Goal: Transaction & Acquisition: Download file/media

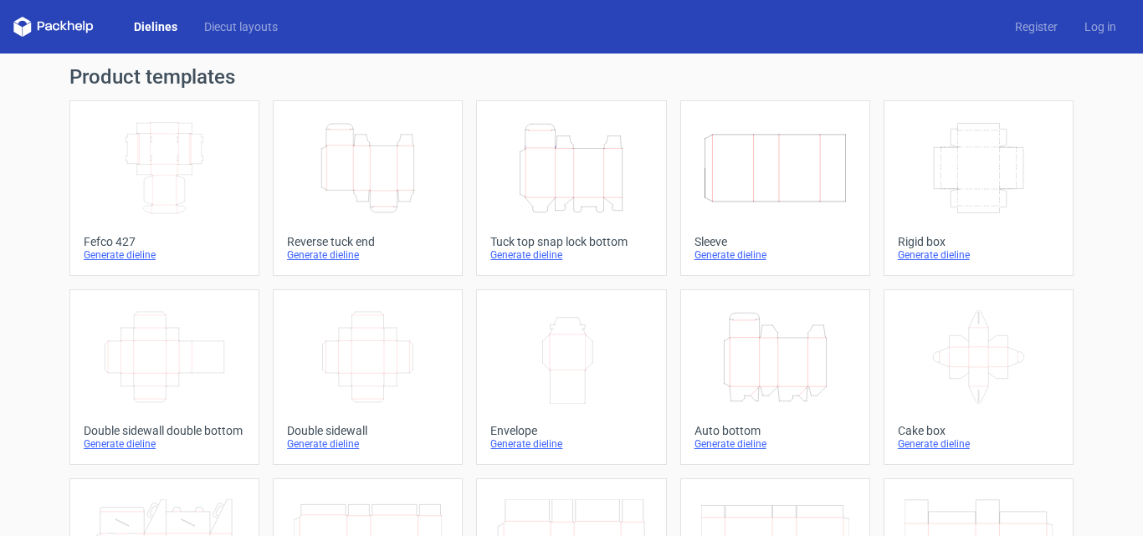
scroll to position [56, 0]
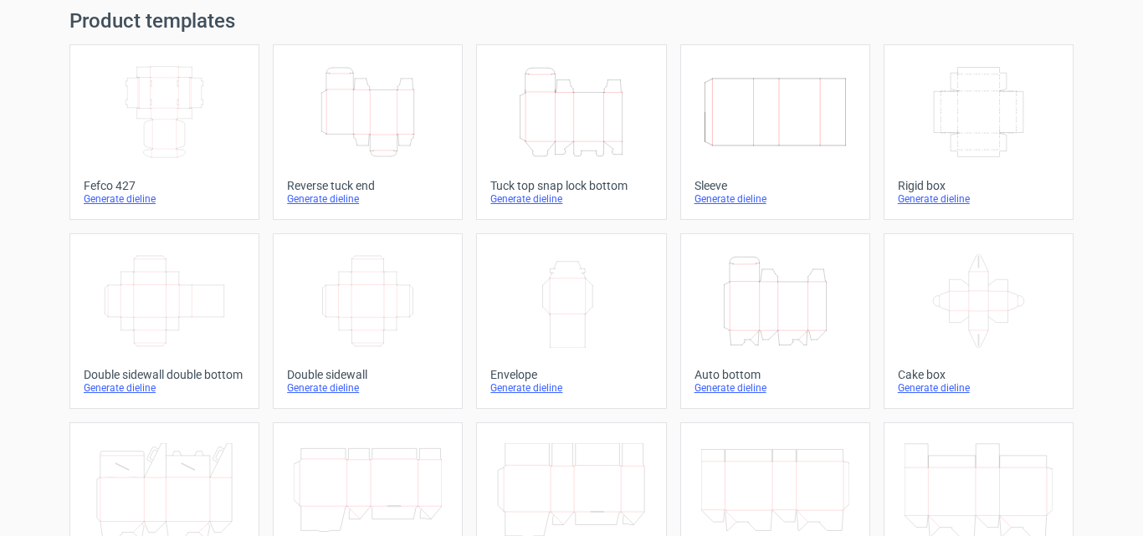
click at [389, 284] on icon "Width Depth Height" at bounding box center [368, 301] width 148 height 94
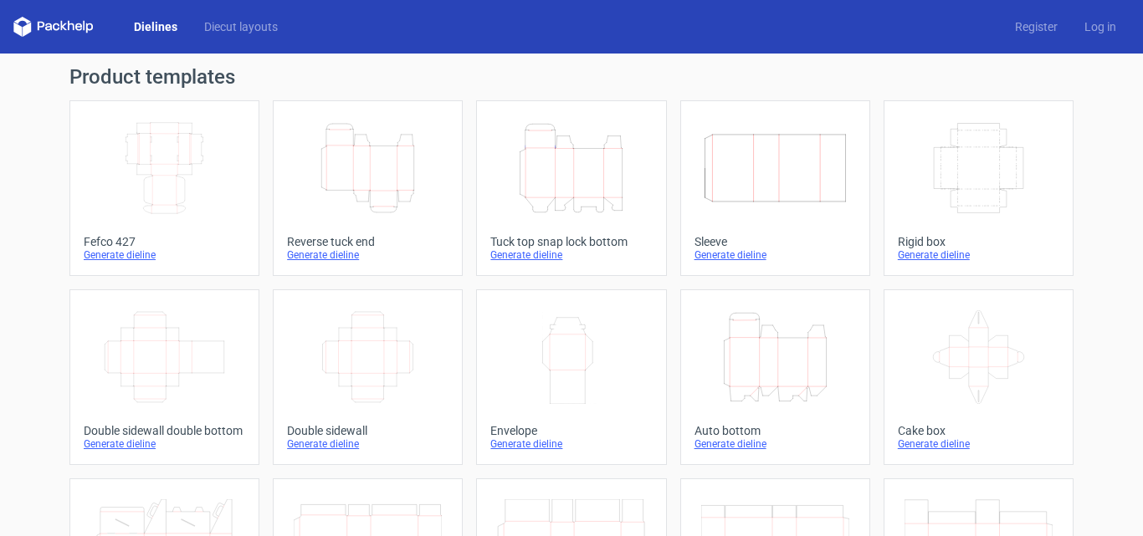
click at [788, 179] on icon "Width Depth Height" at bounding box center [775, 168] width 148 height 94
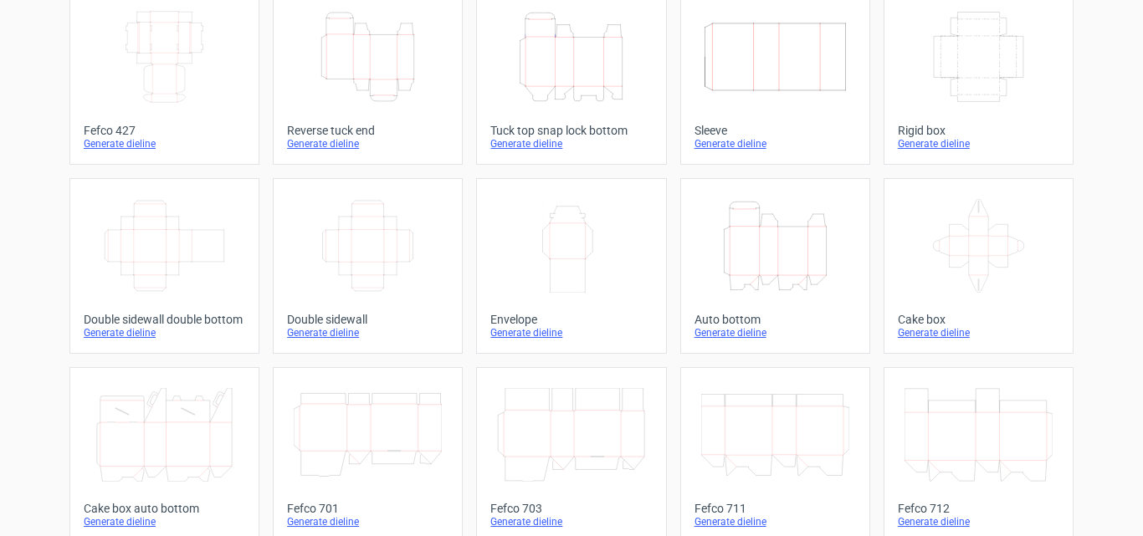
scroll to position [167, 0]
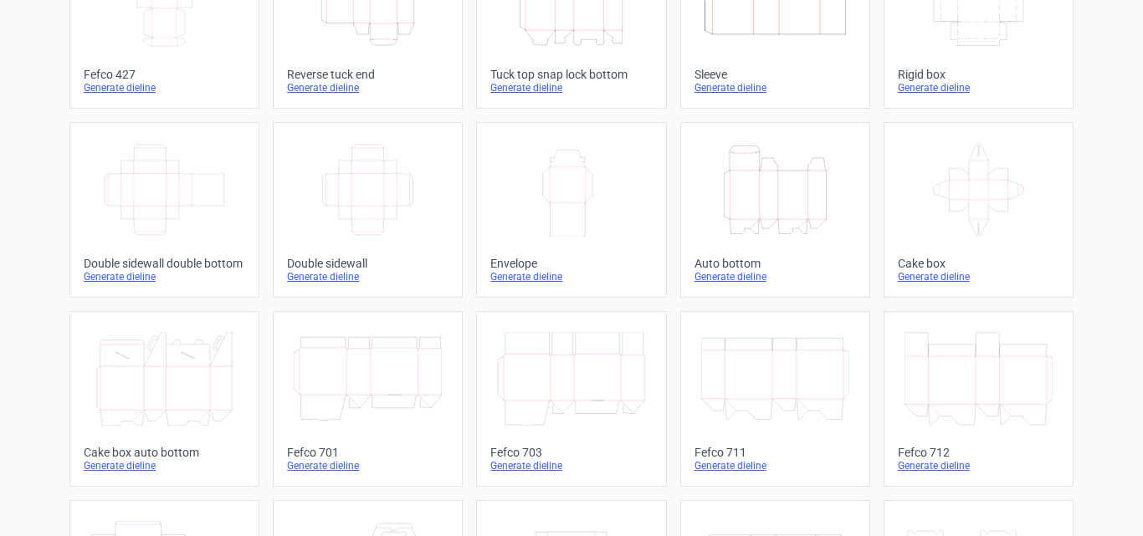
click at [588, 193] on icon "Width Height" at bounding box center [571, 190] width 148 height 94
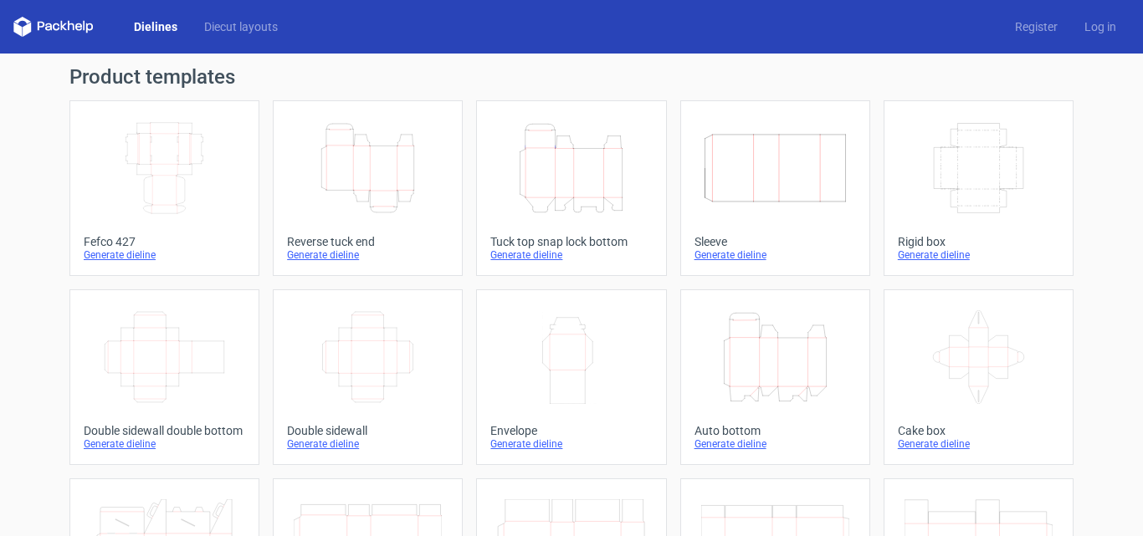
click at [950, 351] on icon at bounding box center [978, 357] width 148 height 94
click at [382, 190] on icon "Height Depth Width" at bounding box center [368, 168] width 148 height 94
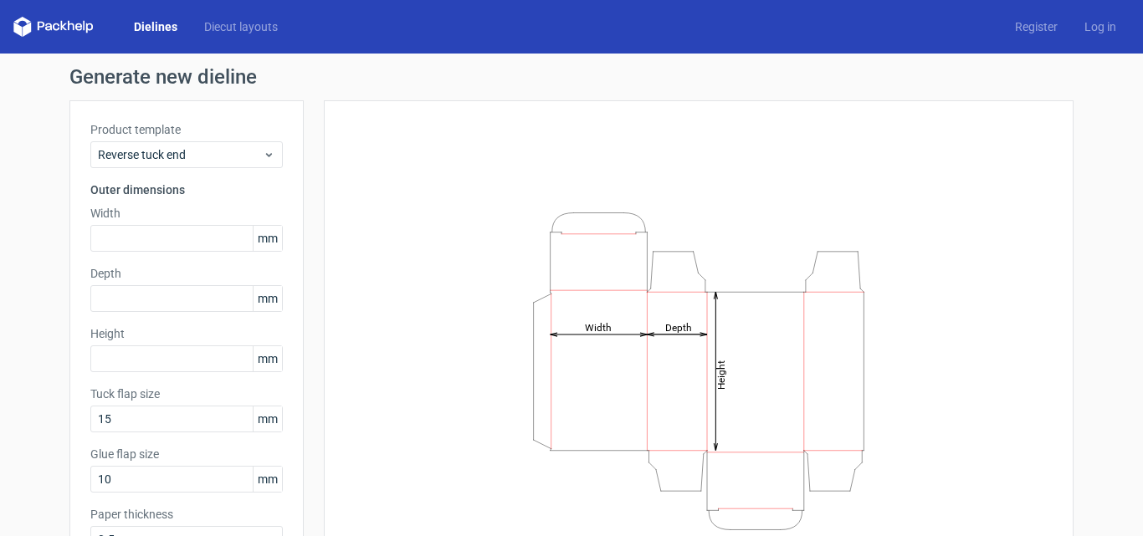
scroll to position [28, 0]
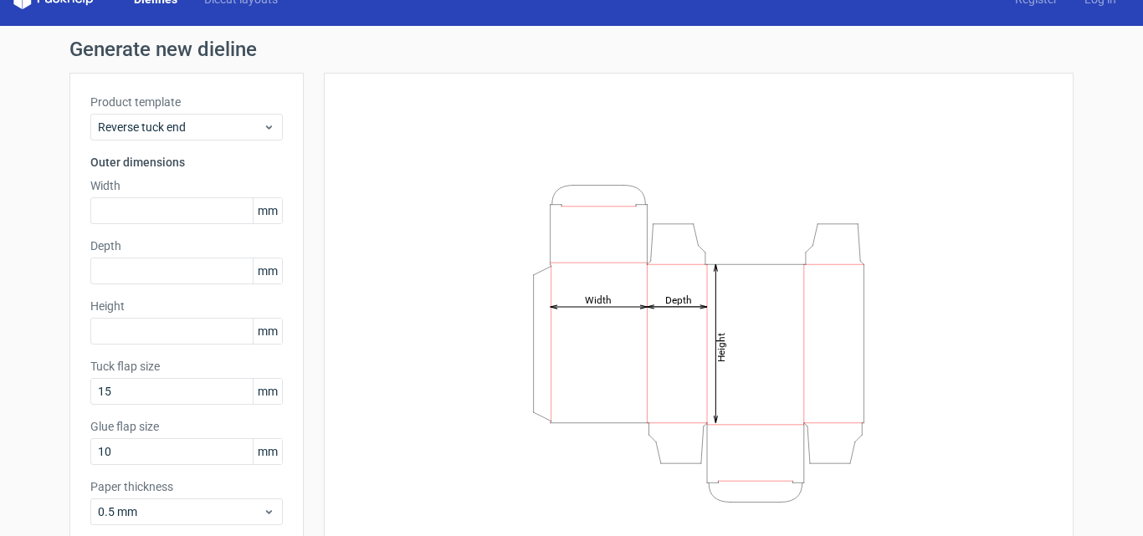
click at [260, 209] on span "mm" at bounding box center [267, 210] width 29 height 25
click at [266, 215] on span "mm" at bounding box center [267, 210] width 29 height 25
drag, startPoint x: 279, startPoint y: 210, endPoint x: 260, endPoint y: 217, distance: 19.6
click at [260, 217] on div "Product template Reverse tuck end Outer dimensions Width mm Depth mm Height [PE…" at bounding box center [186, 316] width 234 height 487
drag, startPoint x: 271, startPoint y: 212, endPoint x: 207, endPoint y: 211, distance: 64.4
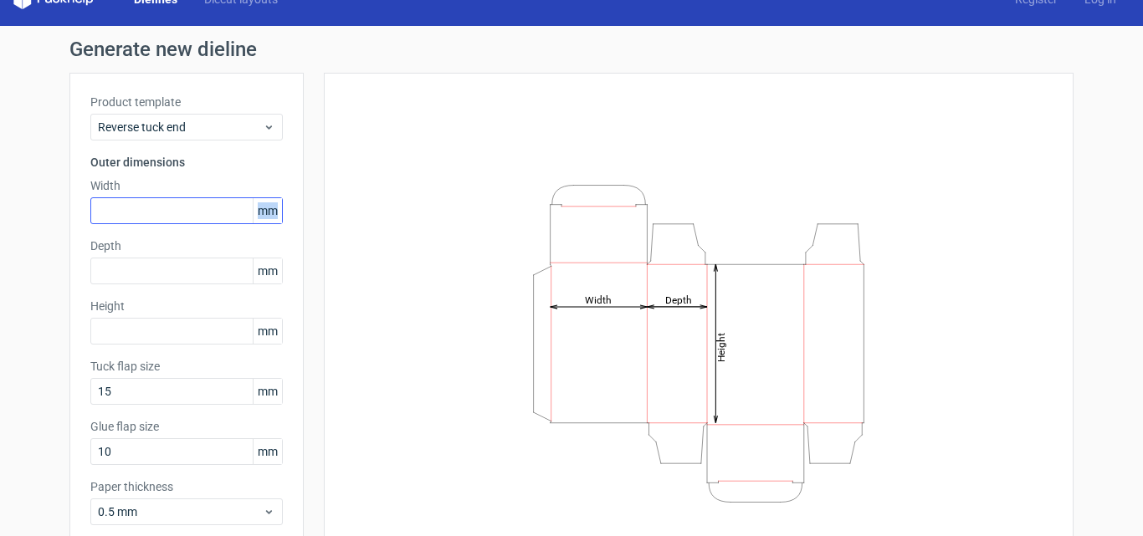
click at [207, 211] on div "mm" at bounding box center [186, 210] width 192 height 27
click at [263, 132] on icon at bounding box center [269, 126] width 13 height 13
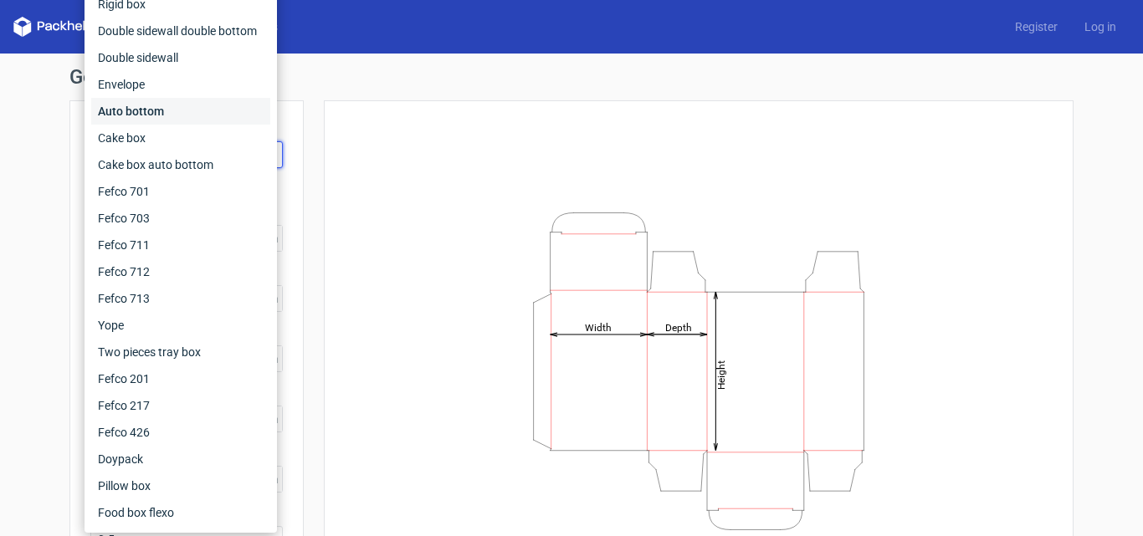
scroll to position [0, 0]
click at [162, 3] on div "Rigid box" at bounding box center [180, 4] width 179 height 27
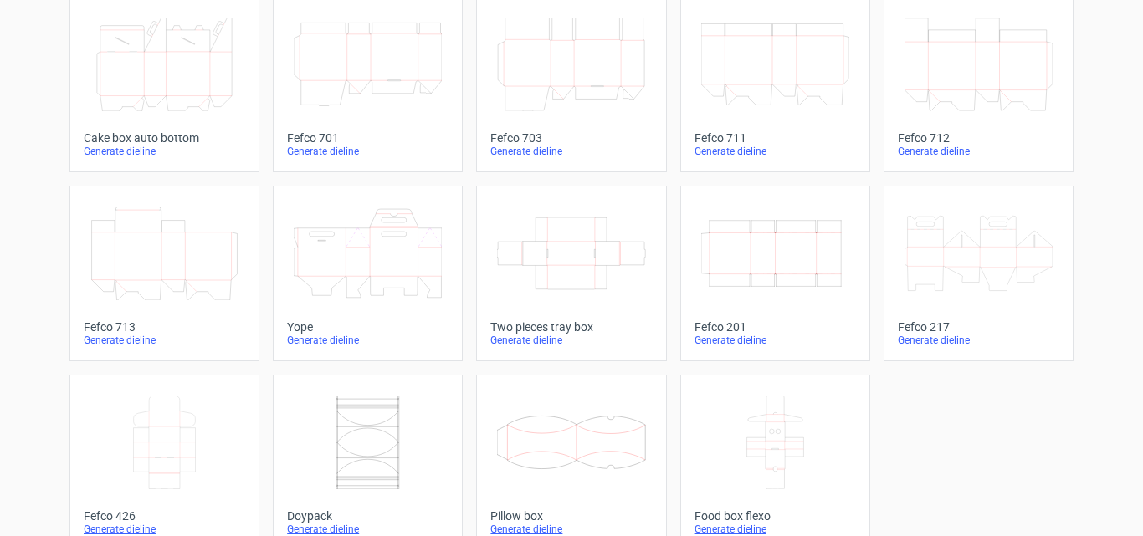
scroll to position [510, 0]
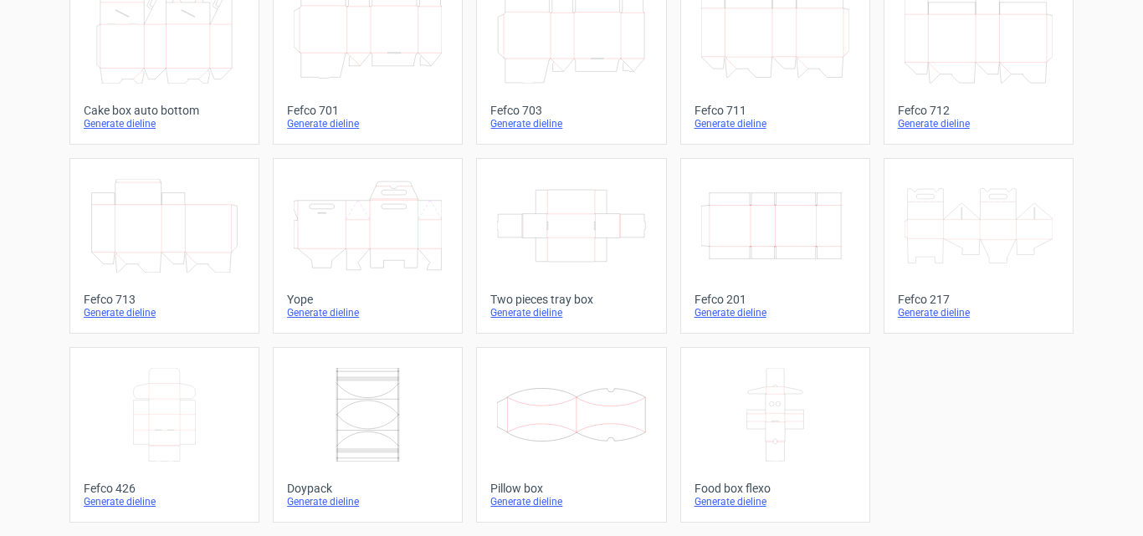
click at [160, 384] on icon at bounding box center [164, 415] width 148 height 94
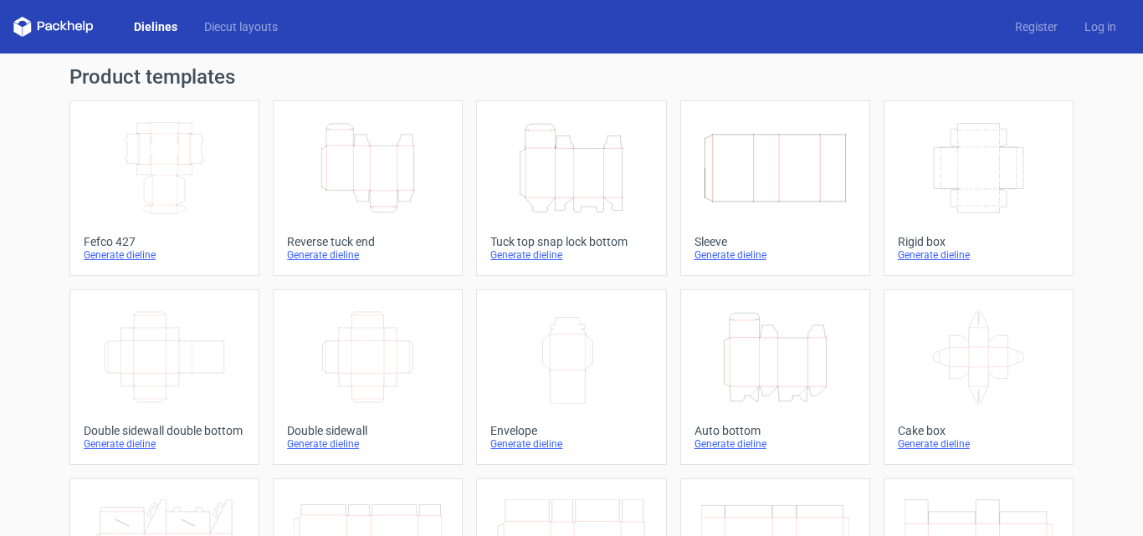
click at [371, 159] on icon "Height Depth Width" at bounding box center [368, 168] width 148 height 94
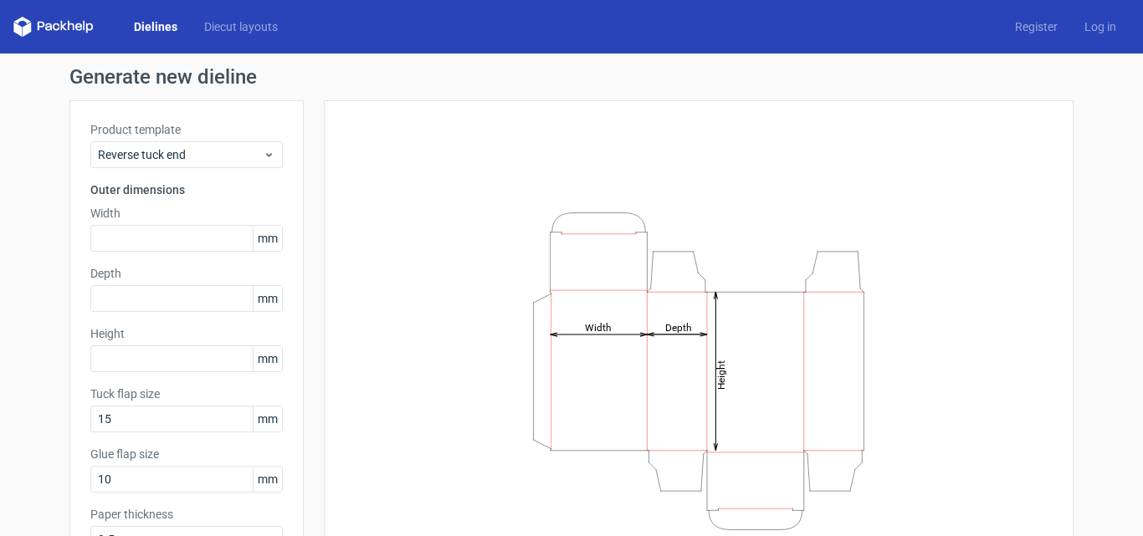
scroll to position [119, 0]
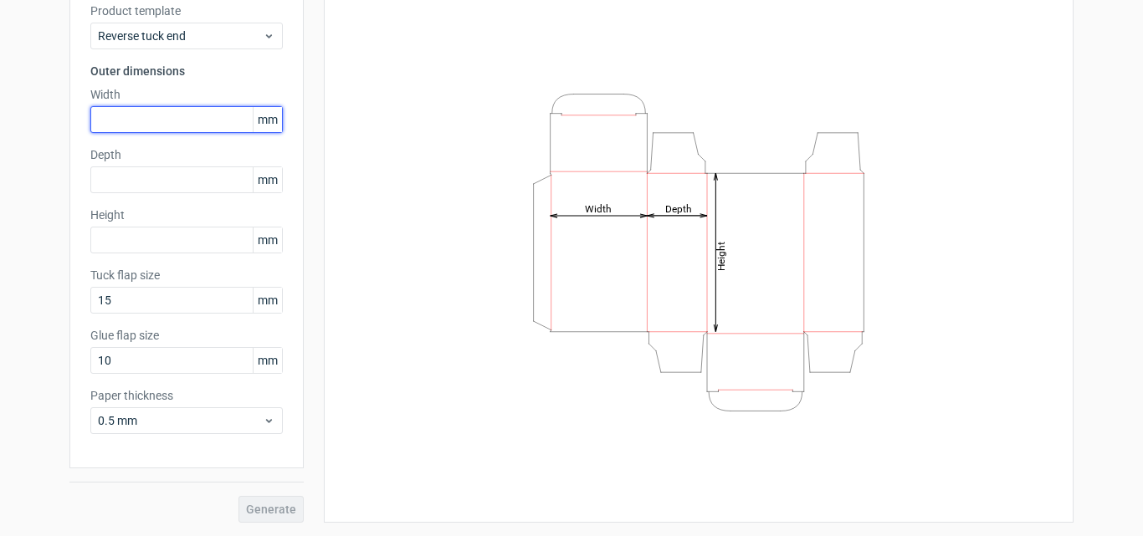
click at [127, 115] on input "text" at bounding box center [186, 119] width 192 height 27
type input "2"
type input "100"
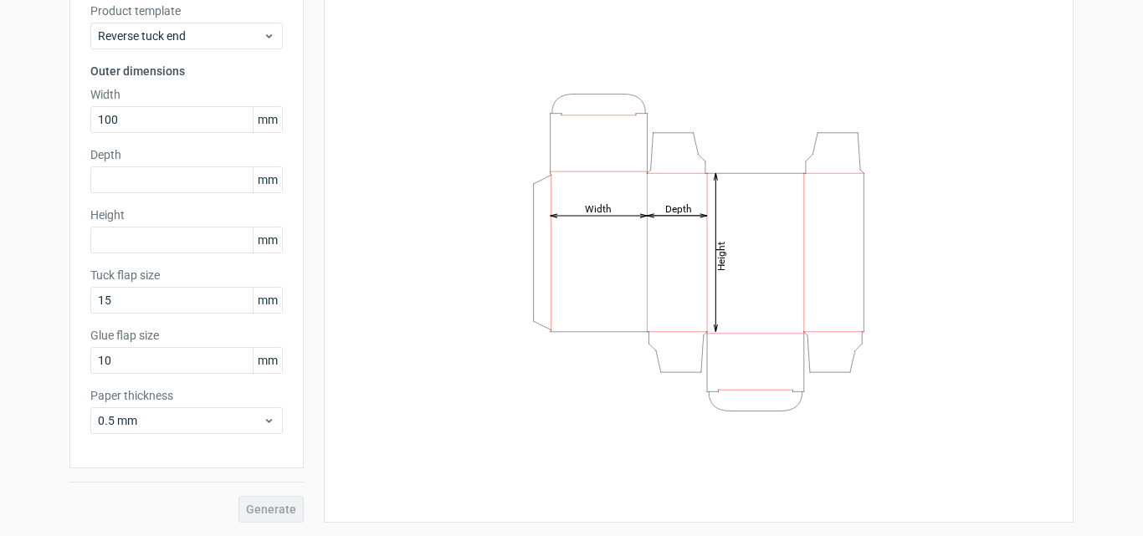
click at [136, 194] on div "Product template Reverse tuck end Outer dimensions Width 100 mm Depth mm Height…" at bounding box center [186, 225] width 234 height 487
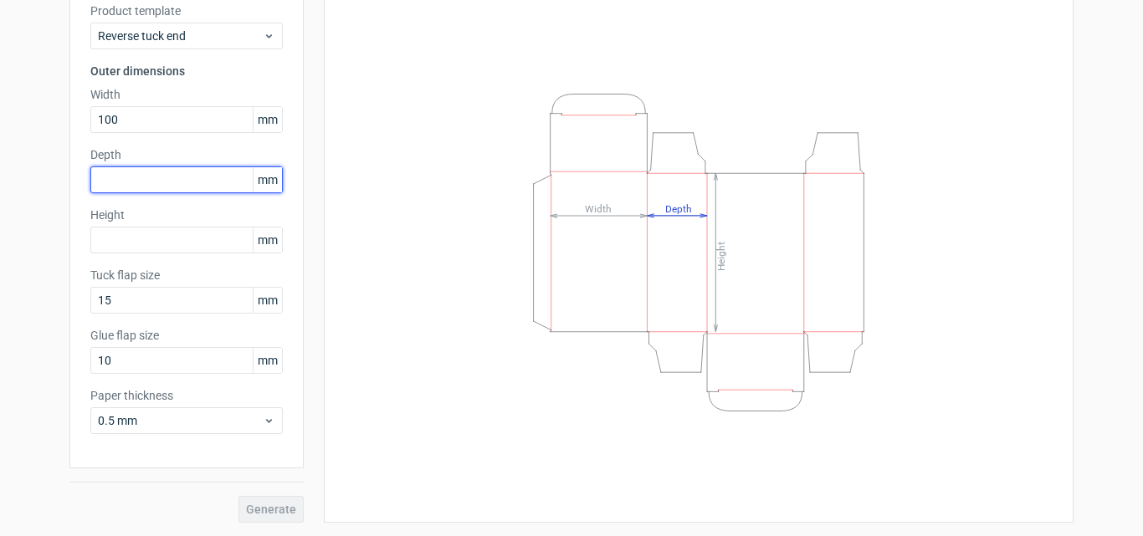
click at [140, 186] on input "text" at bounding box center [186, 179] width 192 height 27
drag, startPoint x: 134, startPoint y: 172, endPoint x: 0, endPoint y: 173, distance: 133.9
click at [0, 173] on div "Generate new dieline Product template Reverse tuck end Outer dimensions Width 1…" at bounding box center [571, 236] width 1143 height 602
type input "25"
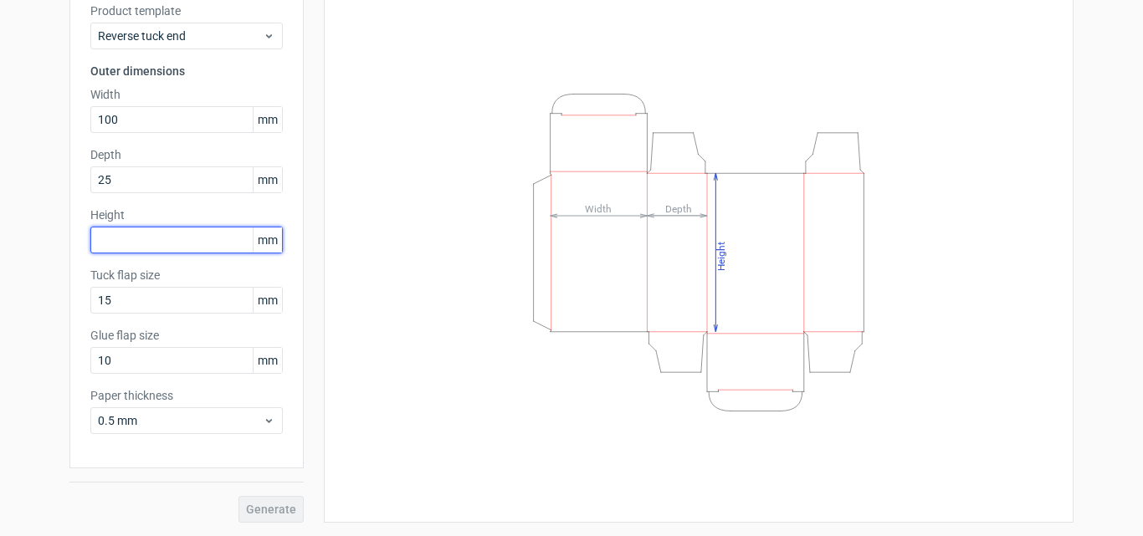
click at [107, 235] on input "text" at bounding box center [186, 240] width 192 height 27
type input "150"
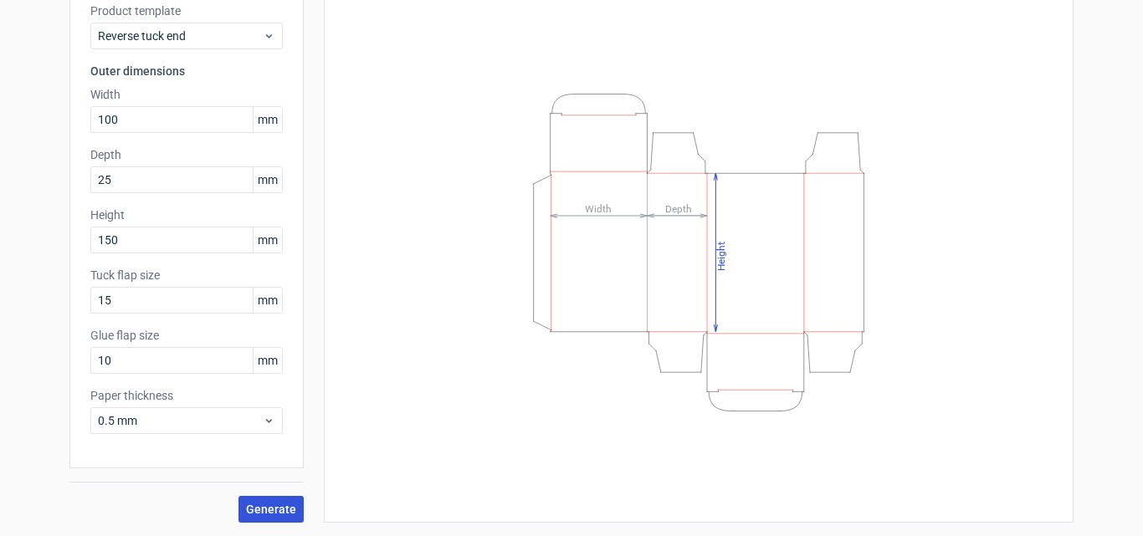
click at [276, 504] on span "Generate" at bounding box center [271, 510] width 50 height 12
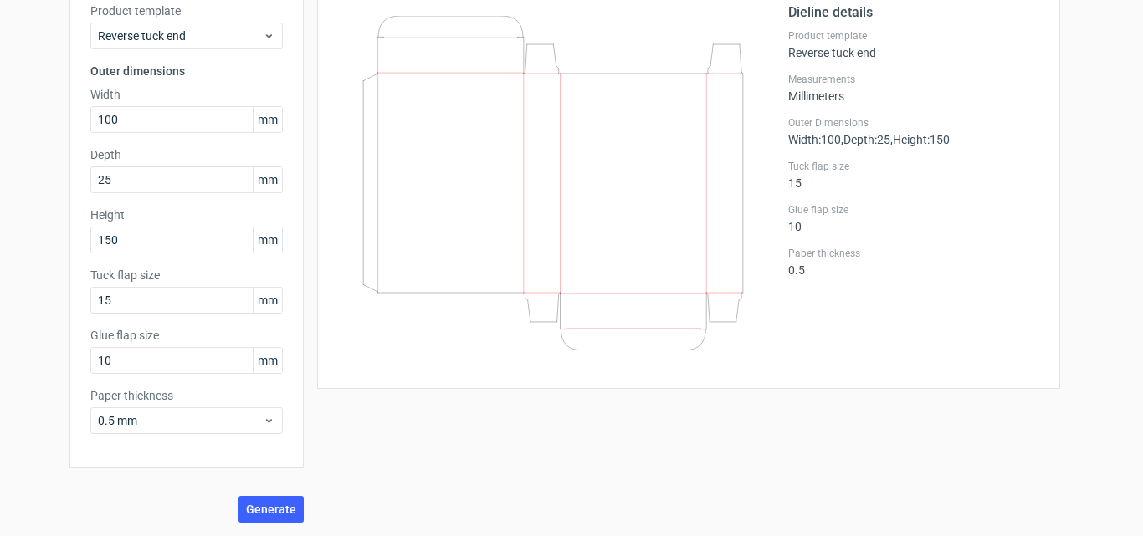
scroll to position [91, 0]
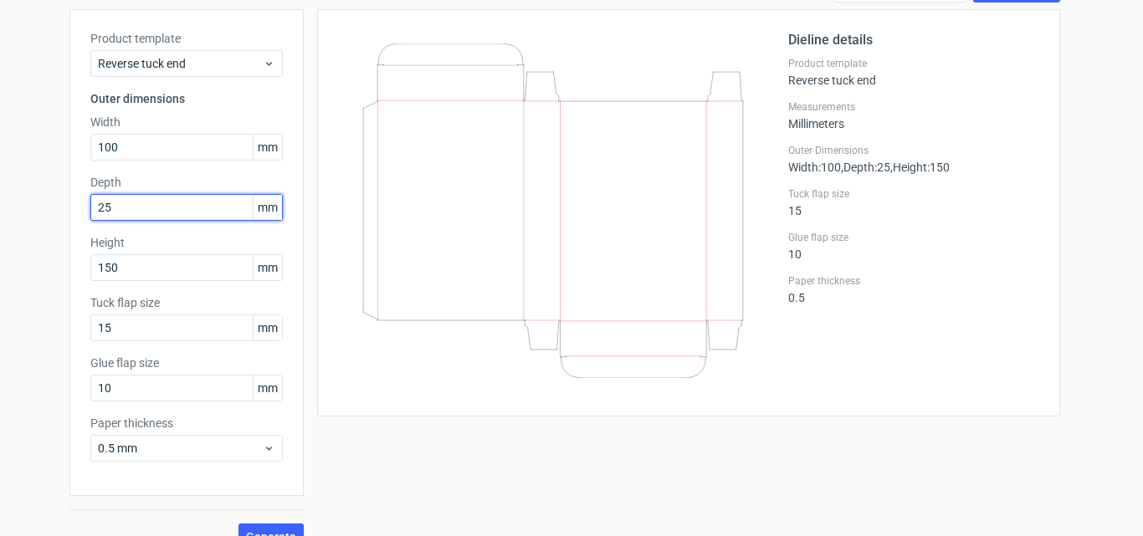
drag, startPoint x: 118, startPoint y: 209, endPoint x: 0, endPoint y: 211, distance: 118.0
click at [0, 211] on div "Generate new dieline Product template Reverse tuck end Outer dimensions Width 1…" at bounding box center [571, 263] width 1143 height 602
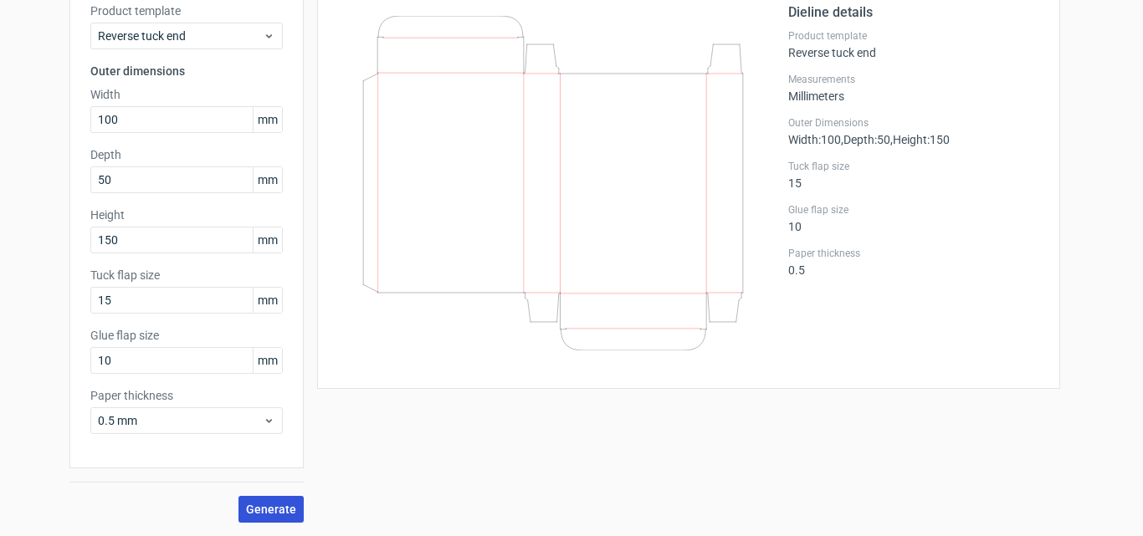
click at [249, 504] on span "Generate" at bounding box center [271, 510] width 50 height 12
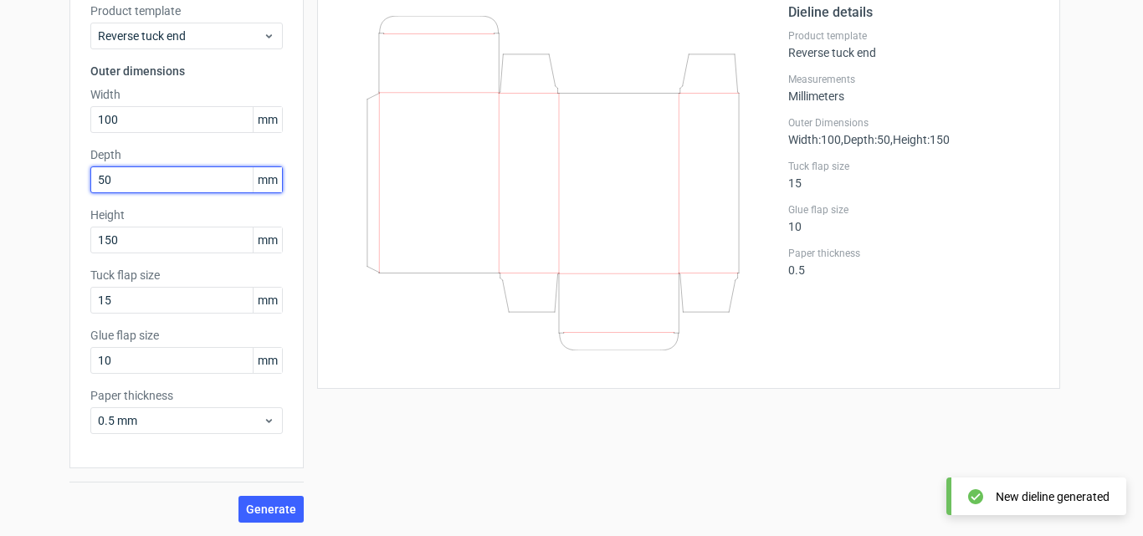
drag, startPoint x: 135, startPoint y: 179, endPoint x: 0, endPoint y: 190, distance: 135.1
click at [0, 190] on div "Generate new dieline Product template Reverse tuck end Outer dimensions Width 1…" at bounding box center [571, 236] width 1143 height 602
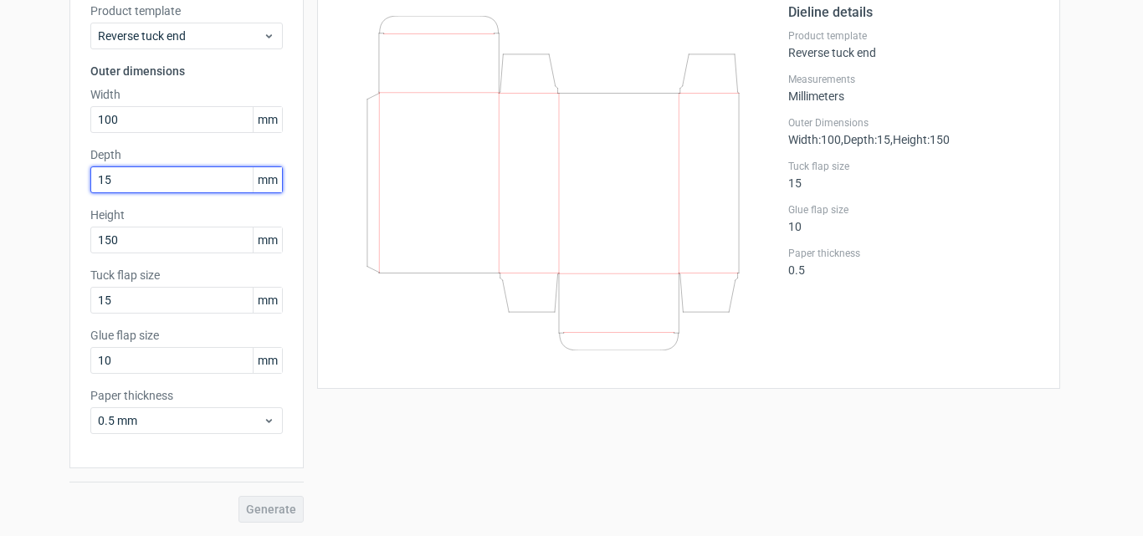
type input "1"
type input "2"
type input "1"
type input "30"
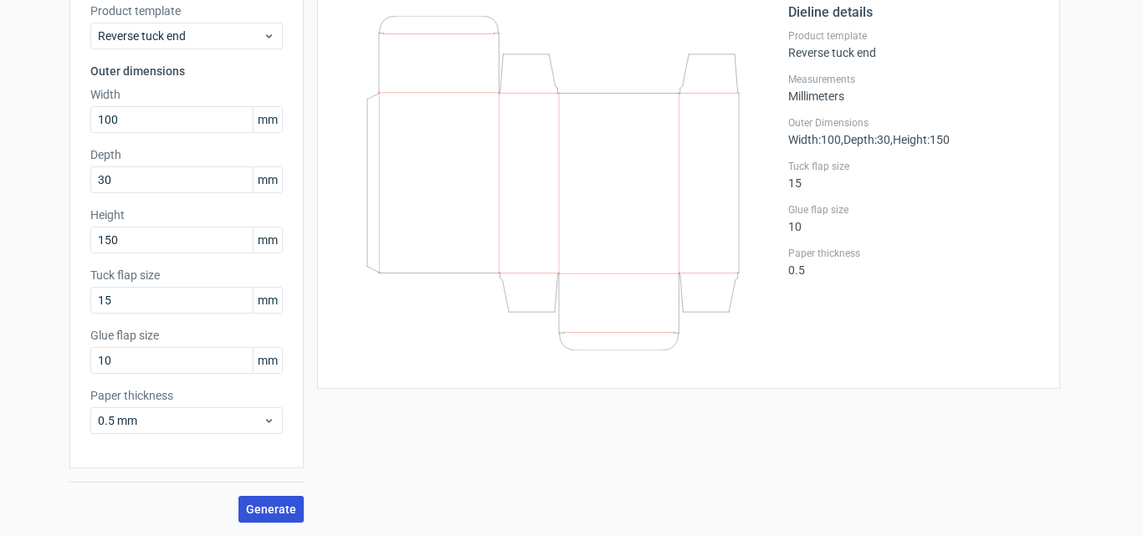
click at [274, 511] on span "Generate" at bounding box center [271, 510] width 50 height 12
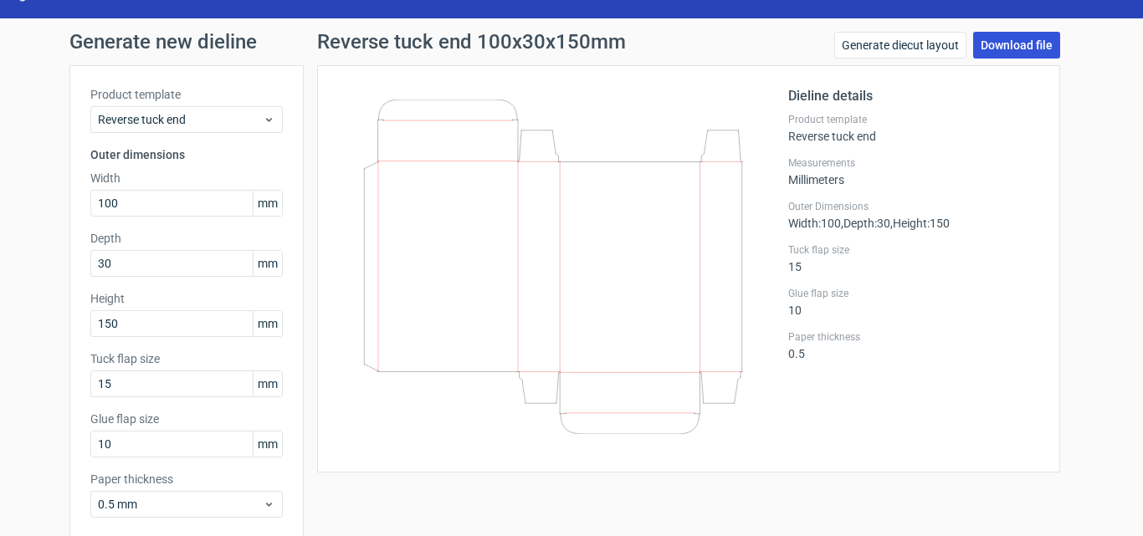
click at [1025, 49] on link "Download file" at bounding box center [1016, 45] width 87 height 27
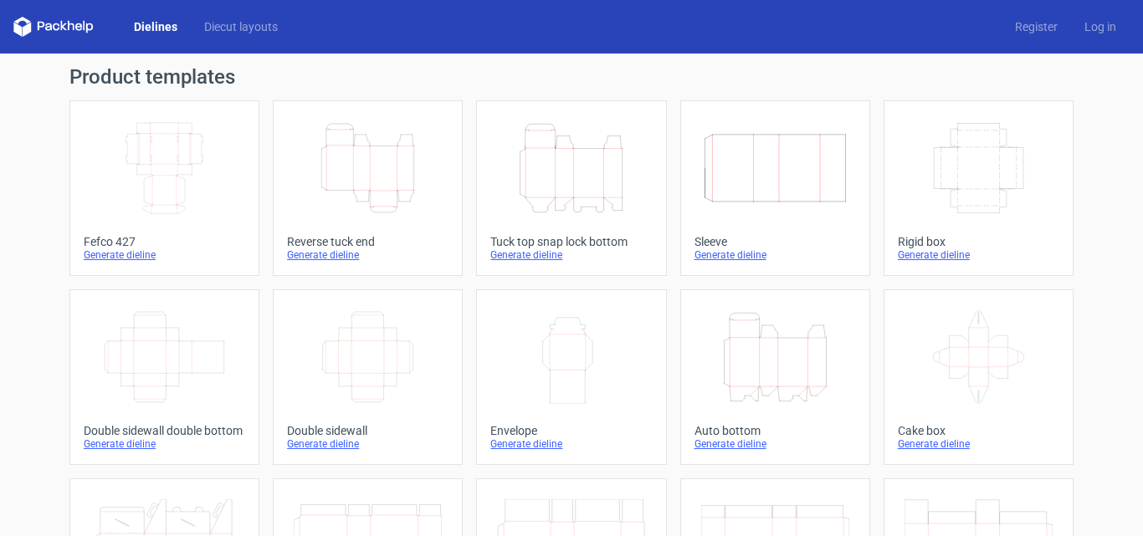
click at [380, 158] on icon "Height Depth Width" at bounding box center [368, 168] width 148 height 94
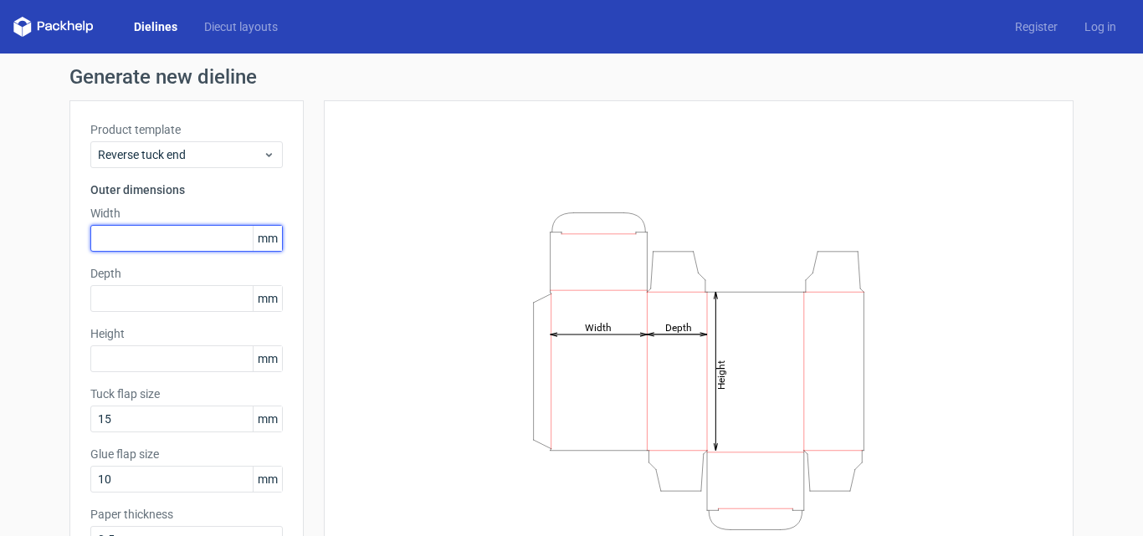
click at [118, 245] on input "text" at bounding box center [186, 238] width 192 height 27
type input "100"
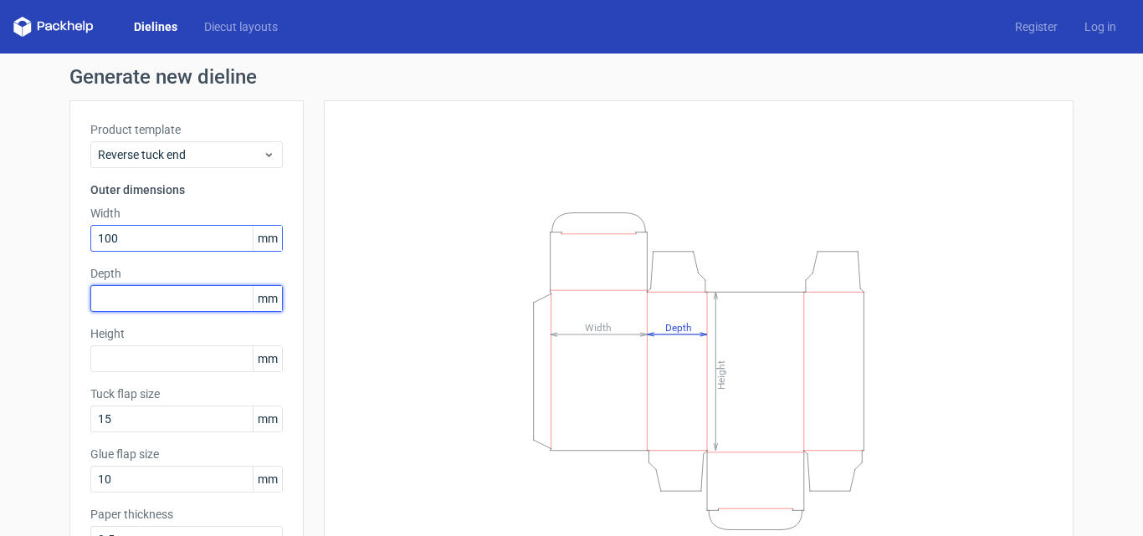
type input "2"
type input "30"
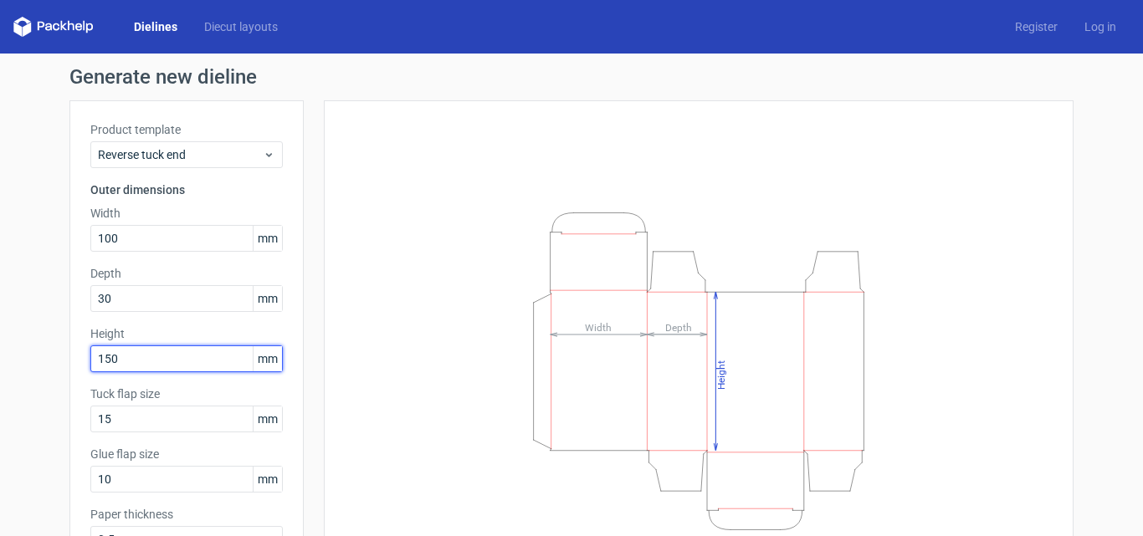
scroll to position [119, 0]
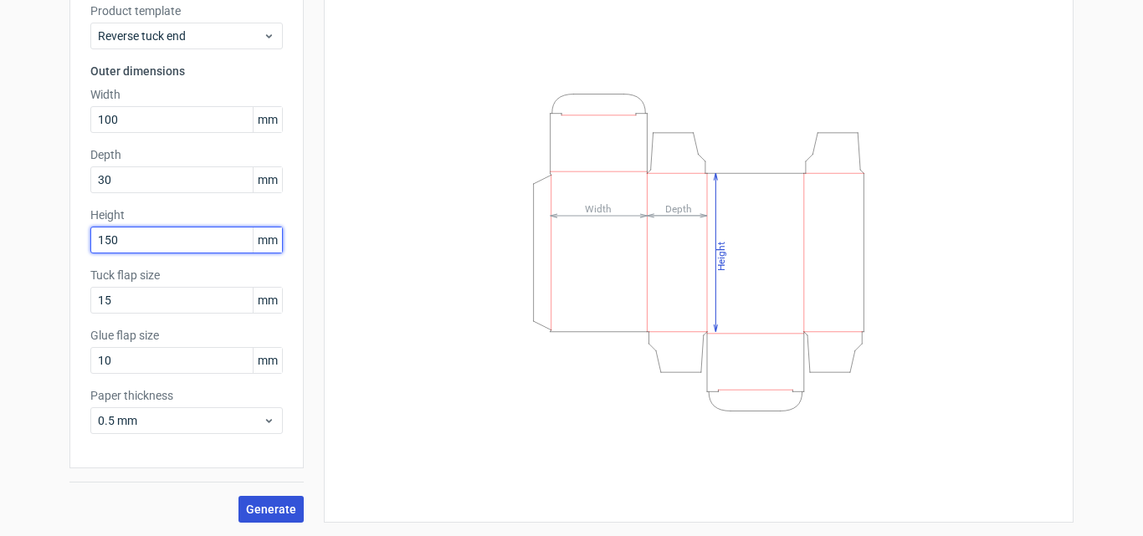
type input "150"
click at [259, 513] on span "Generate" at bounding box center [271, 510] width 50 height 12
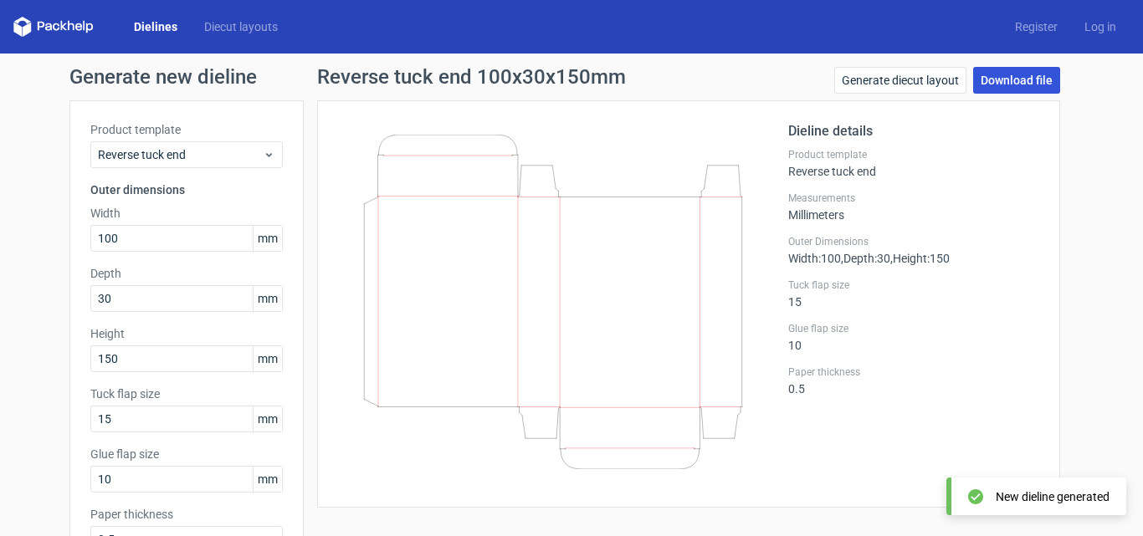
click at [1002, 81] on link "Download file" at bounding box center [1016, 80] width 87 height 27
